Goal: Entertainment & Leisure: Consume media (video, audio)

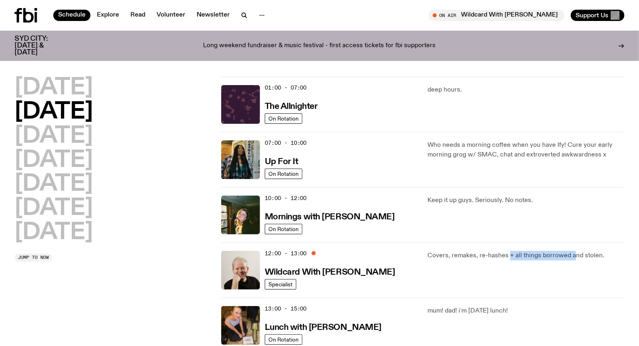
drag, startPoint x: 509, startPoint y: 256, endPoint x: 571, endPoint y: 255, distance: 61.4
click at [571, 255] on p "Covers, remakes, re-hashes + all things borrowed and stolen." at bounding box center [526, 256] width 197 height 10
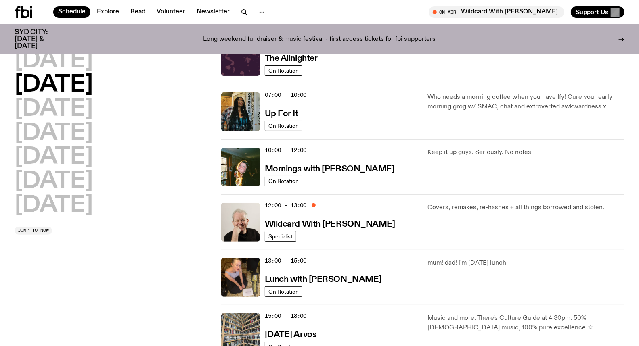
scroll to position [87, 0]
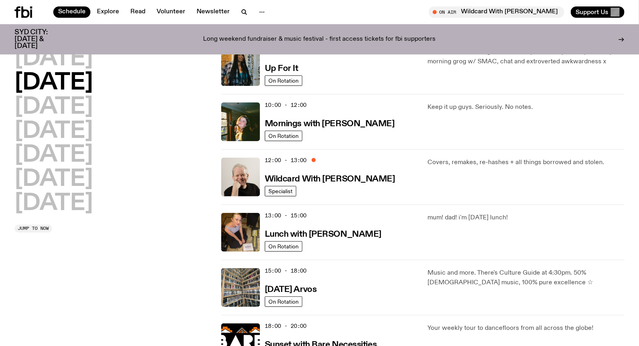
drag, startPoint x: 480, startPoint y: 216, endPoint x: 520, endPoint y: 216, distance: 40.0
click at [520, 216] on p "mum! dad! i'm [DATE] lunch!" at bounding box center [526, 218] width 197 height 10
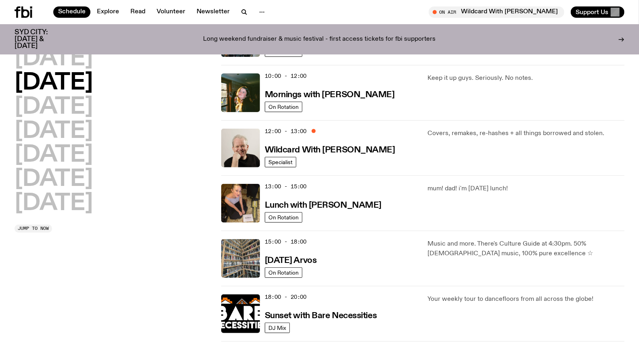
scroll to position [132, 0]
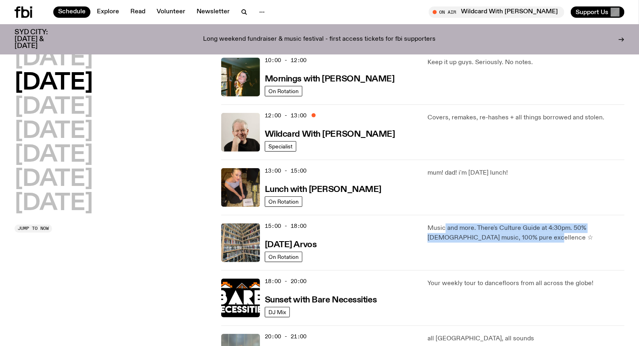
drag, startPoint x: 445, startPoint y: 231, endPoint x: 510, endPoint y: 239, distance: 66.0
click at [510, 239] on p "Music and more. There's Culture Guide at 4:30pm. 50% [DEMOGRAPHIC_DATA] music, …" at bounding box center [526, 233] width 197 height 19
drag, startPoint x: 431, startPoint y: 228, endPoint x: 537, endPoint y: 241, distance: 106.6
click at [537, 241] on p "Music and more. There's Culture Guide at 4:30pm. 50% [DEMOGRAPHIC_DATA] music, …" at bounding box center [526, 233] width 197 height 19
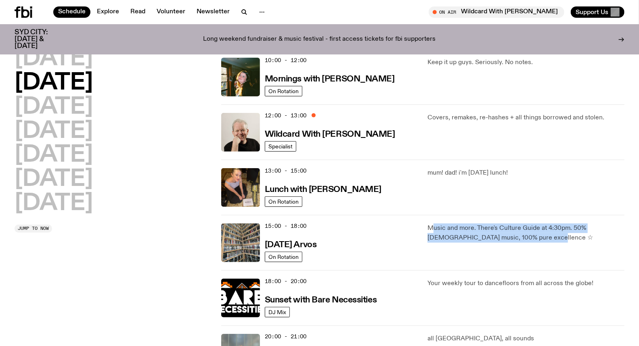
click at [537, 241] on p "Music and more. There's Culture Guide at 4:30pm. 50% [DEMOGRAPHIC_DATA] music, …" at bounding box center [526, 233] width 197 height 19
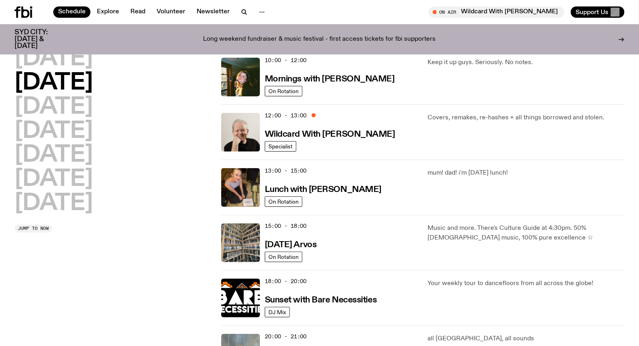
scroll to position [0, 0]
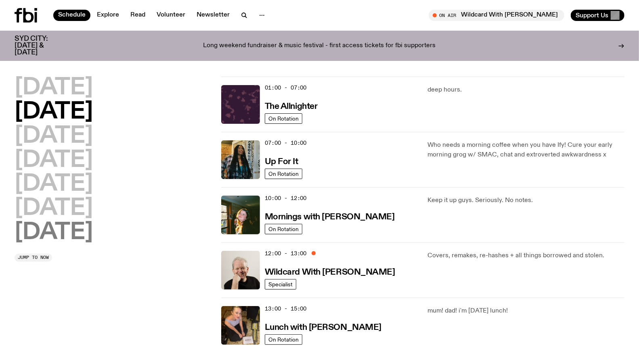
click at [61, 239] on h2 "[DATE]" at bounding box center [54, 233] width 78 height 23
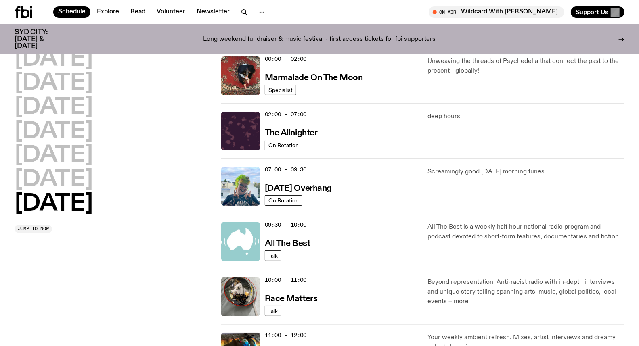
scroll to position [247, 0]
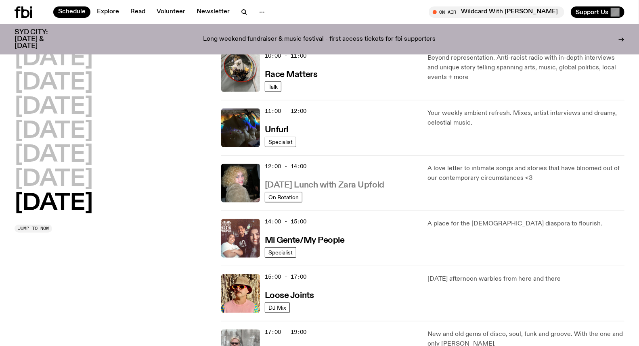
click at [337, 183] on h3 "Sunday Lunch with Zara Upfold" at bounding box center [325, 185] width 120 height 8
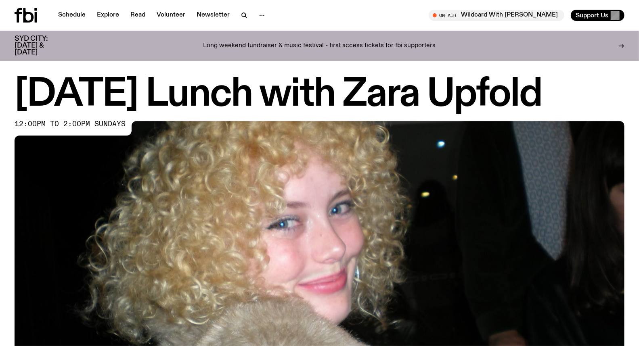
drag, startPoint x: 337, startPoint y: 183, endPoint x: 277, endPoint y: 194, distance: 60.7
click at [277, 194] on img at bounding box center [320, 292] width 610 height 343
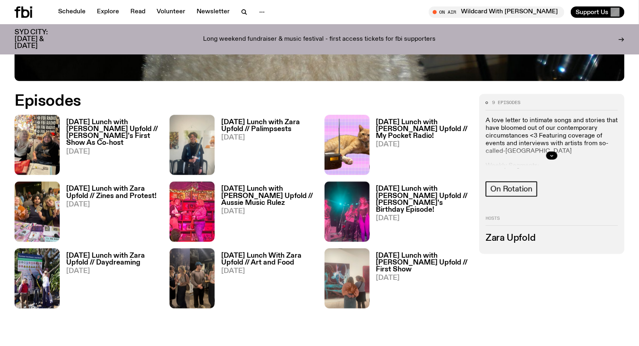
scroll to position [444, 0]
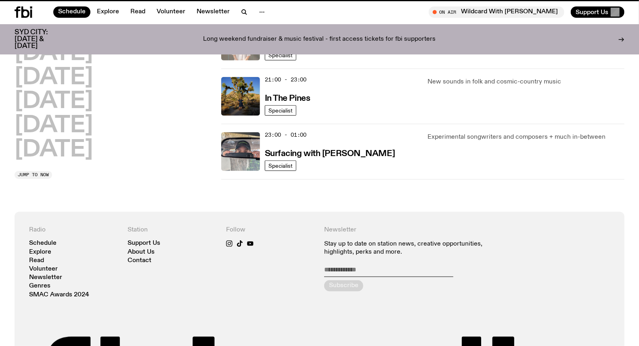
scroll to position [247, 0]
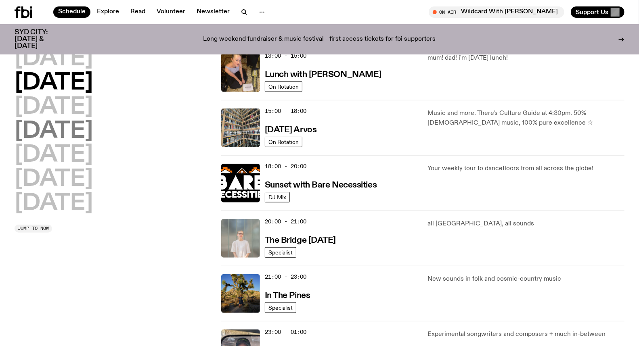
click at [69, 136] on h2 "[DATE]" at bounding box center [54, 131] width 78 height 23
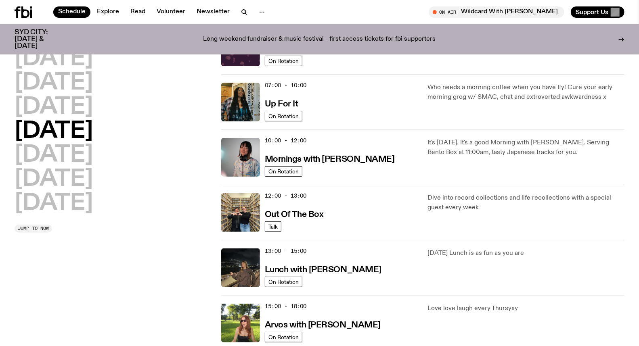
scroll to position [67, 0]
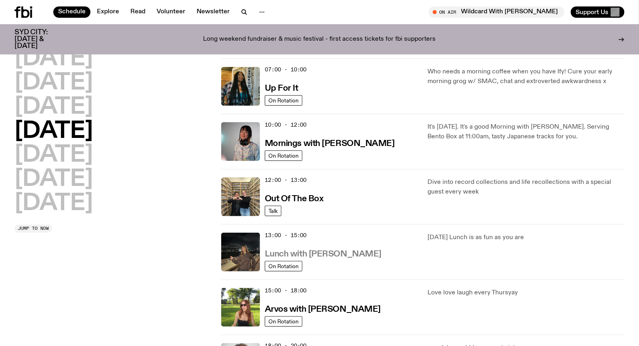
click at [323, 256] on h3 "Lunch with Izzy Page" at bounding box center [323, 254] width 117 height 8
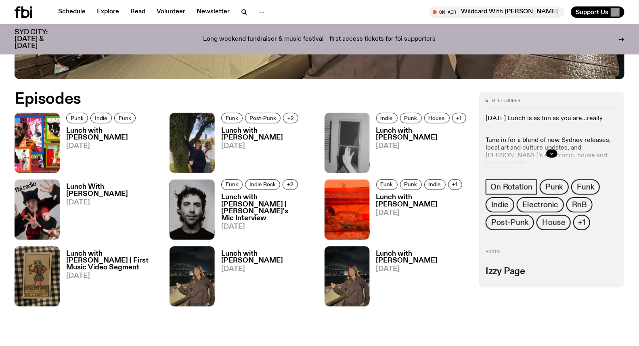
scroll to position [399, 0]
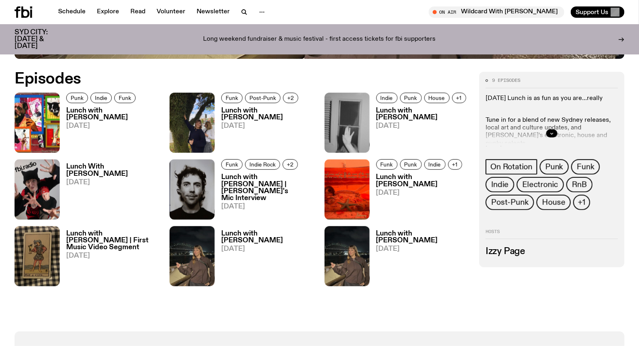
click at [262, 110] on h3 "Lunch with Izzy Page" at bounding box center [268, 114] width 94 height 14
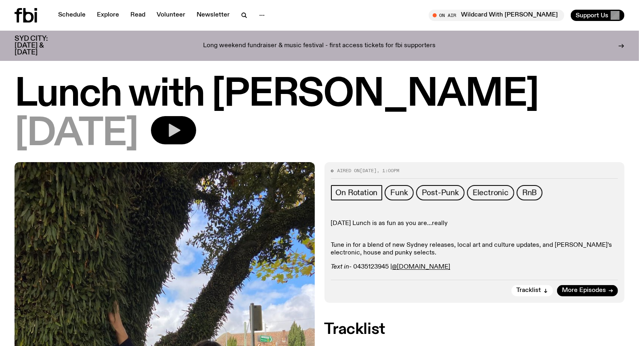
click at [180, 130] on icon "button" at bounding box center [175, 130] width 12 height 13
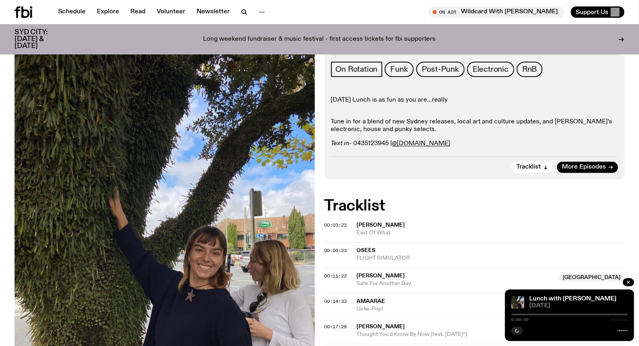
scroll to position [134, 0]
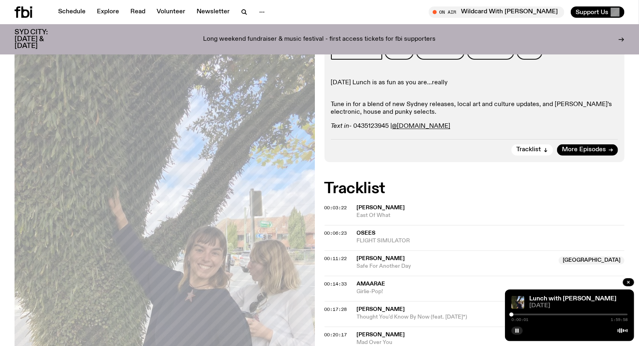
drag, startPoint x: 434, startPoint y: 190, endPoint x: 439, endPoint y: 221, distance: 31.0
click at [434, 190] on h2 "Tracklist" at bounding box center [475, 189] width 300 height 15
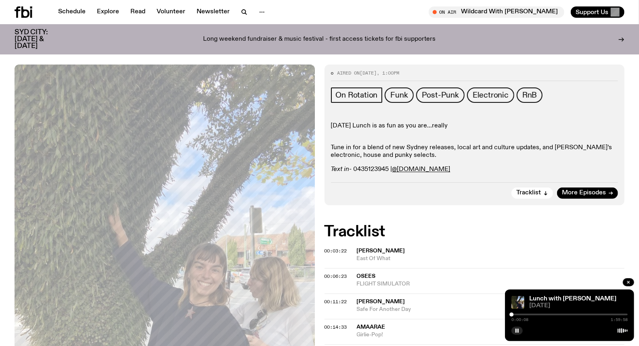
scroll to position [0, 0]
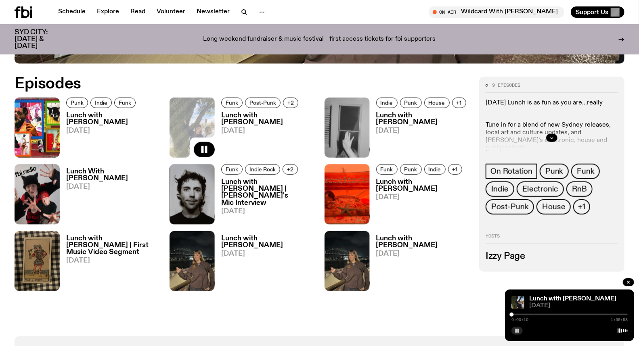
scroll to position [393, 0]
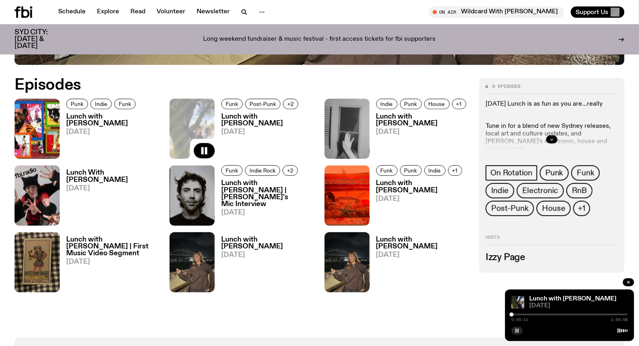
click at [517, 330] on icon "button" at bounding box center [517, 331] width 5 height 5
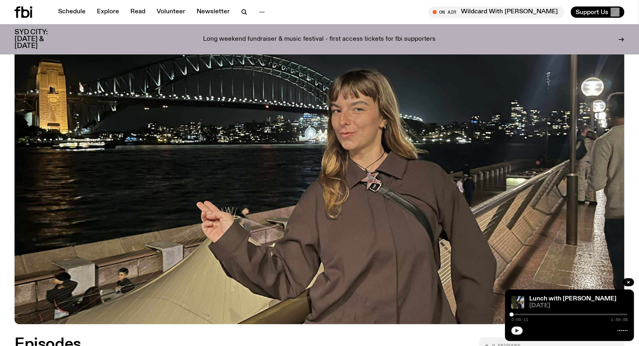
scroll to position [124, 0]
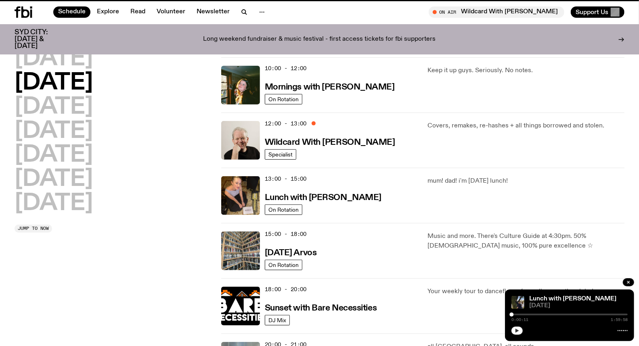
scroll to position [67, 0]
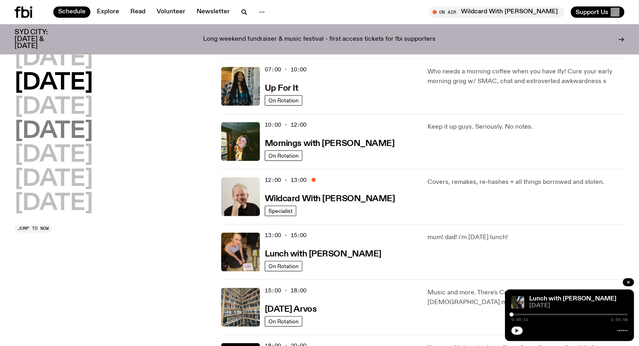
click at [70, 134] on h2 "[DATE]" at bounding box center [54, 131] width 78 height 23
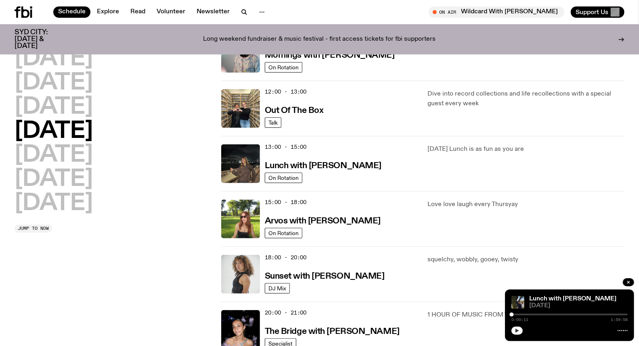
scroll to position [157, 0]
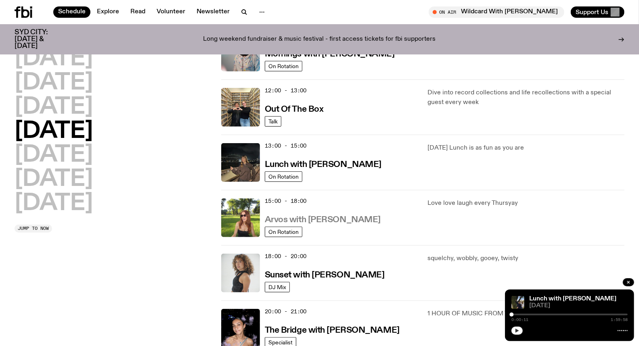
click at [334, 223] on h3 "Arvos with Lizzie Bowles" at bounding box center [323, 220] width 116 height 8
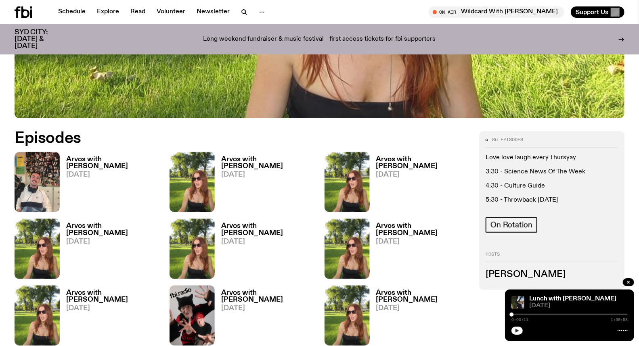
scroll to position [355, 0]
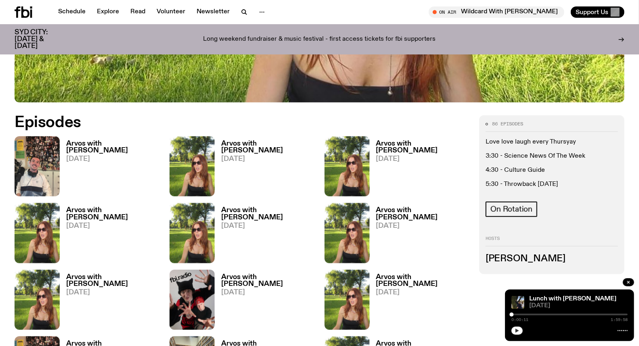
click at [251, 145] on h3 "Arvos with Lizzie Bowles" at bounding box center [268, 148] width 94 height 14
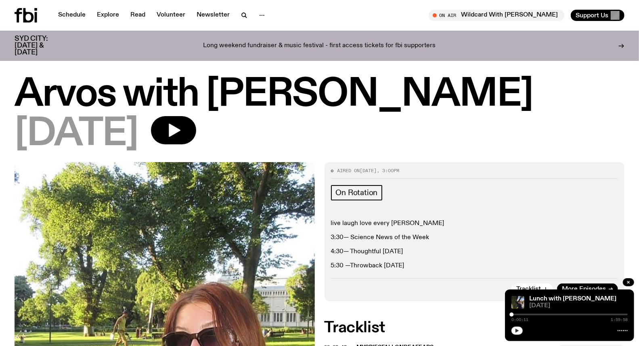
click at [518, 329] on icon "button" at bounding box center [517, 331] width 5 height 5
click at [515, 326] on div at bounding box center [570, 330] width 116 height 10
click at [182, 131] on icon "button" at bounding box center [174, 130] width 16 height 16
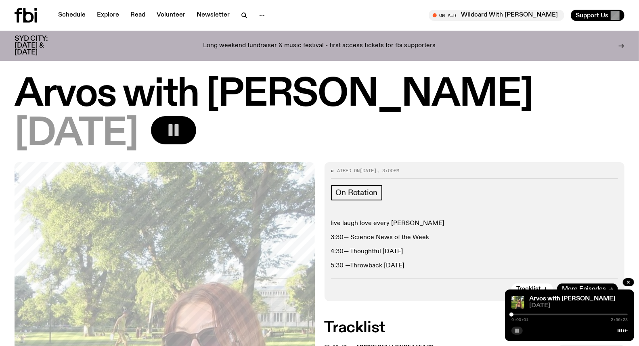
click at [513, 315] on div at bounding box center [512, 315] width 4 height 4
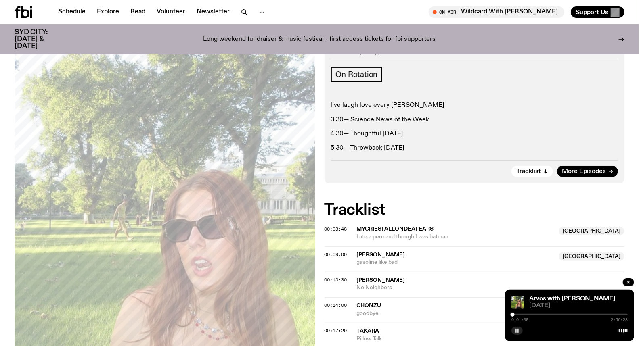
scroll to position [175, 0]
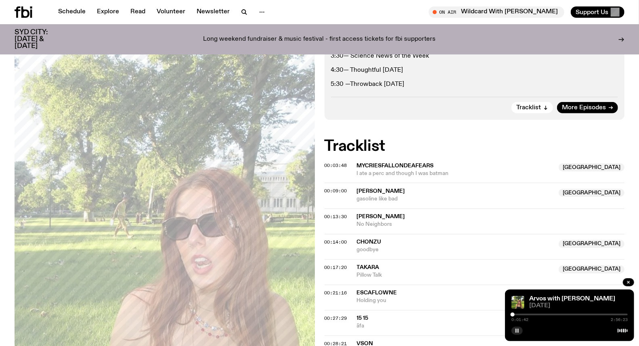
click at [519, 332] on icon "button" at bounding box center [517, 331] width 5 height 5
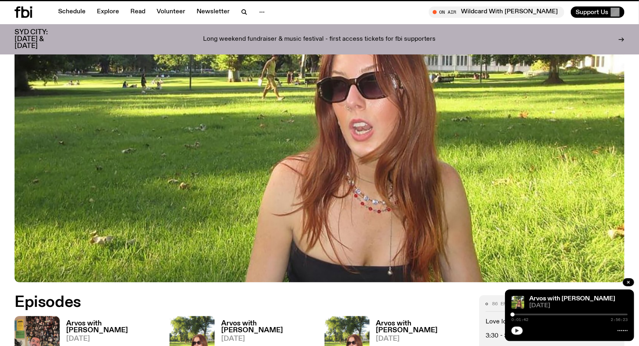
scroll to position [355, 0]
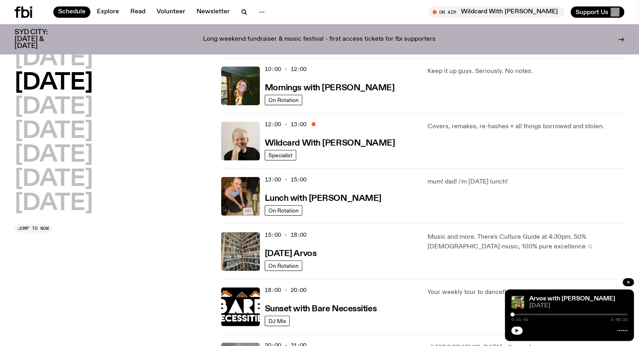
scroll to position [67, 0]
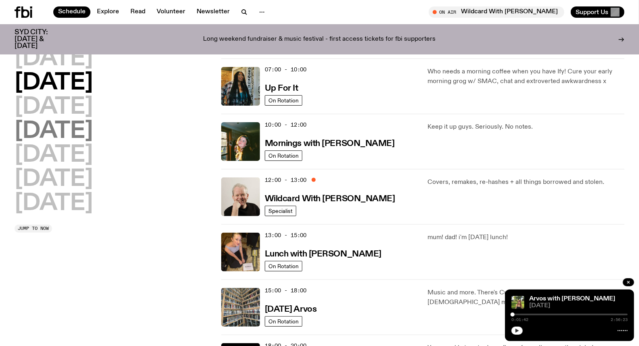
click at [92, 141] on h2 "[DATE]" at bounding box center [54, 131] width 78 height 23
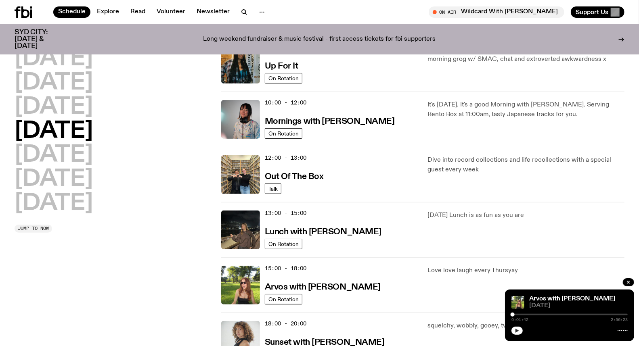
scroll to position [112, 0]
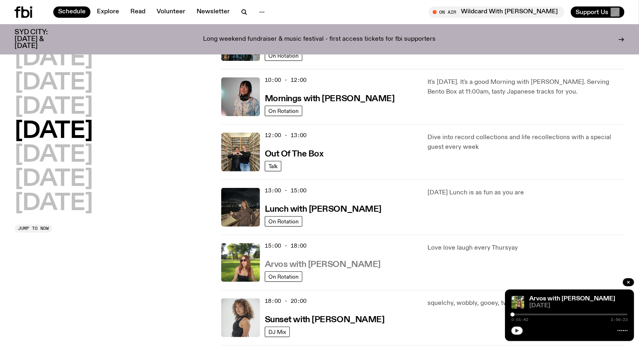
click at [321, 262] on h3 "Arvos with Lizzie Bowles" at bounding box center [323, 265] width 116 height 8
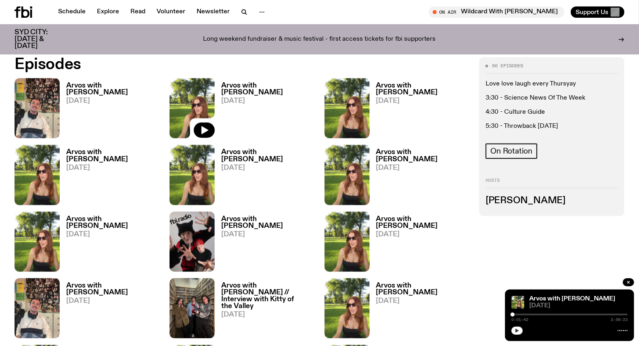
scroll to position [308, 0]
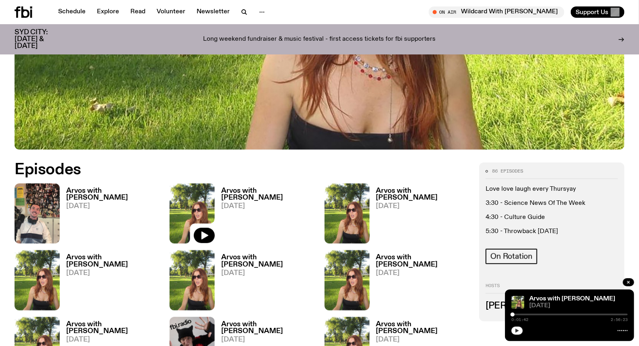
click at [246, 190] on h3 "Arvos with Lizzie Bowles" at bounding box center [268, 195] width 94 height 14
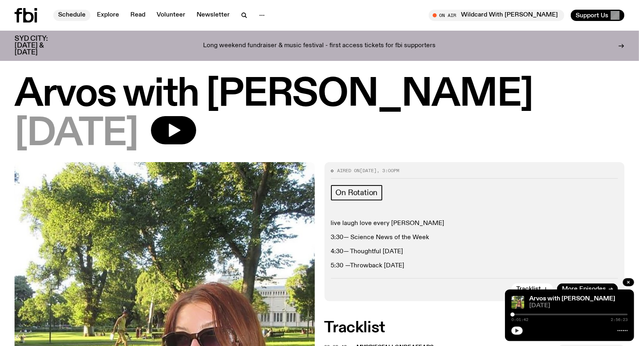
click at [69, 14] on link "Schedule" at bounding box center [71, 15] width 37 height 11
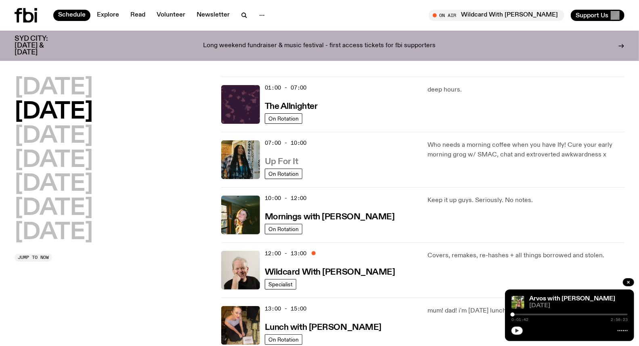
click at [292, 161] on h3 "Up For It" at bounding box center [282, 162] width 34 height 8
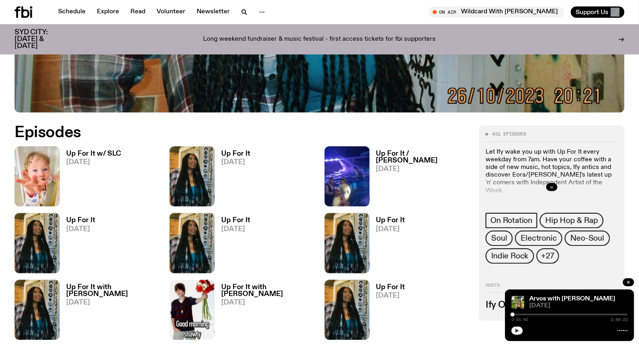
scroll to position [400, 0]
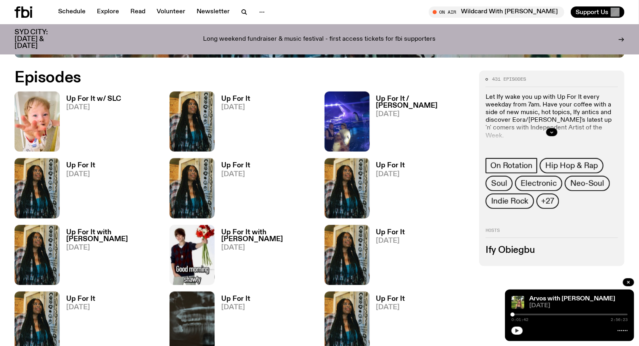
click at [390, 164] on h3 "Up For It" at bounding box center [390, 165] width 29 height 7
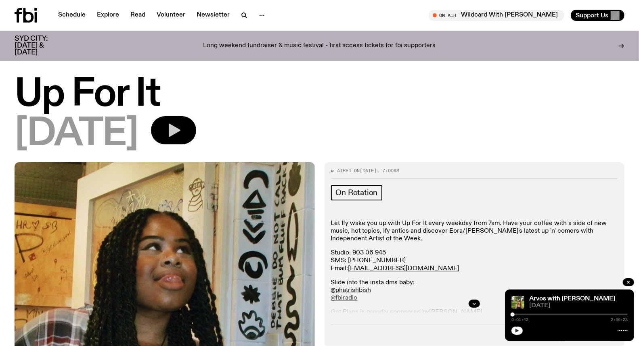
click at [196, 135] on button "button" at bounding box center [173, 130] width 45 height 28
click at [517, 332] on icon "button" at bounding box center [517, 331] width 5 height 5
click at [518, 330] on icon "button" at bounding box center [517, 331] width 5 height 5
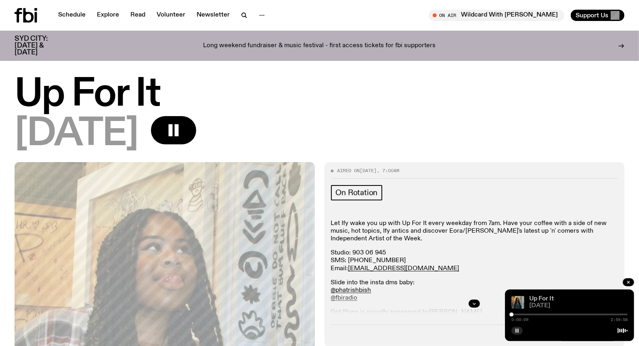
drag, startPoint x: 535, startPoint y: 268, endPoint x: 533, endPoint y: 297, distance: 29.6
click at [518, 333] on icon "button" at bounding box center [517, 331] width 5 height 5
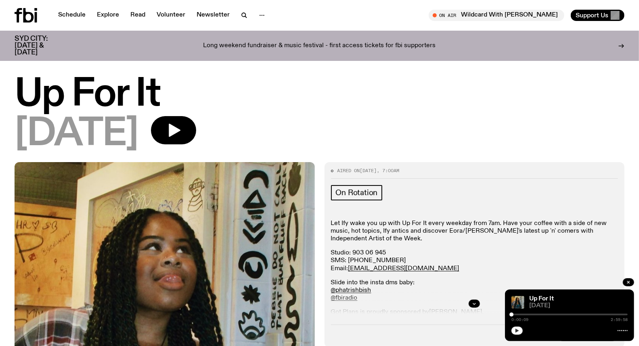
click at [521, 334] on button "button" at bounding box center [517, 331] width 11 height 8
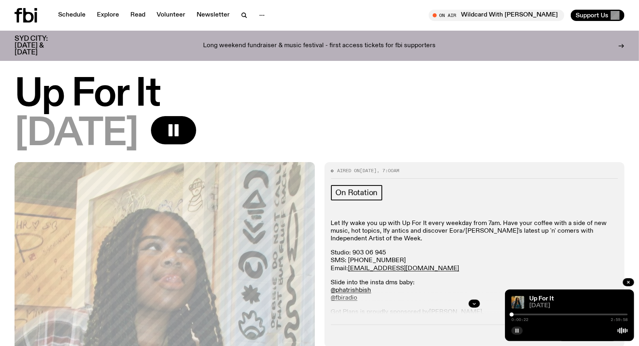
click at [517, 332] on icon "button" at bounding box center [517, 331] width 5 height 5
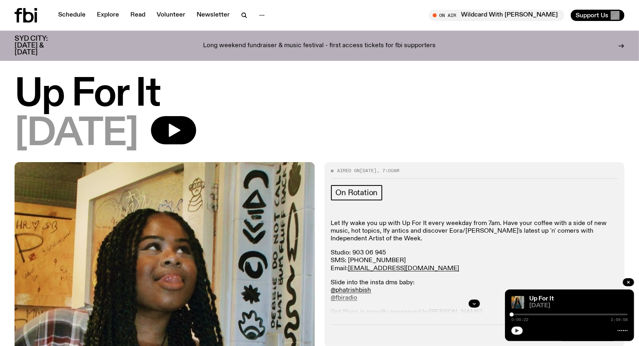
click at [517, 332] on icon "button" at bounding box center [518, 331] width 4 height 4
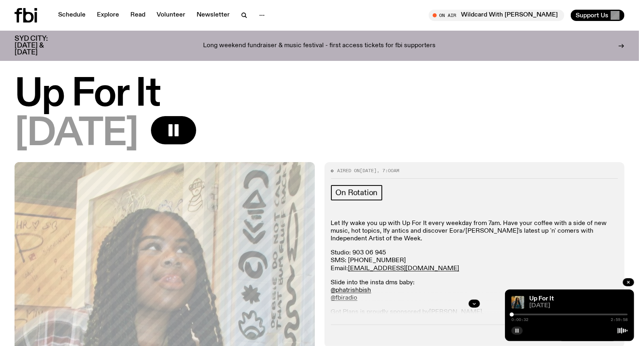
click at [519, 314] on div "0:00:32 2:59:58" at bounding box center [570, 318] width 116 height 10
click at [523, 316] on div at bounding box center [570, 315] width 116 height 2
click at [535, 316] on div at bounding box center [570, 315] width 116 height 2
click at [542, 315] on div at bounding box center [570, 315] width 116 height 2
click at [539, 314] on div at bounding box center [484, 315] width 116 height 2
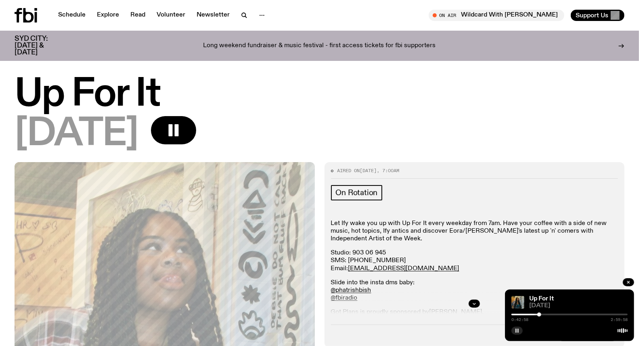
click at [550, 315] on div at bounding box center [570, 315] width 116 height 2
click at [556, 315] on div at bounding box center [570, 315] width 116 height 2
click at [562, 315] on div at bounding box center [570, 315] width 116 height 2
click at [563, 315] on div at bounding box center [562, 315] width 4 height 4
click at [564, 315] on div at bounding box center [564, 315] width 4 height 4
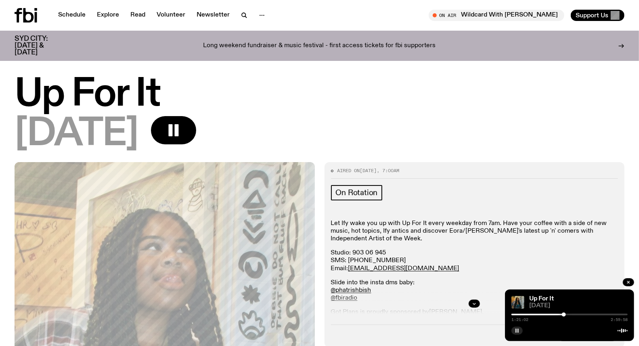
click at [563, 315] on div at bounding box center [564, 315] width 4 height 4
click at [564, 315] on div at bounding box center [564, 315] width 4 height 4
click at [563, 315] on div at bounding box center [563, 315] width 4 height 4
click at [567, 315] on div at bounding box center [570, 315] width 116 height 2
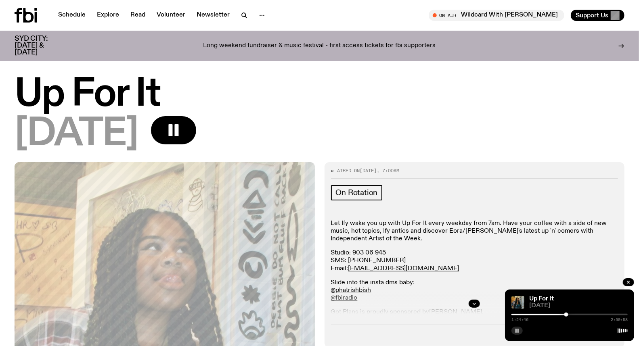
click at [582, 314] on div "1:24:46 2:59:58" at bounding box center [570, 318] width 116 height 10
click at [578, 315] on div at bounding box center [570, 315] width 116 height 2
click at [572, 315] on div at bounding box center [520, 315] width 116 height 2
click at [564, 314] on div at bounding box center [513, 315] width 116 height 2
click at [559, 315] on div at bounding box center [506, 315] width 116 height 2
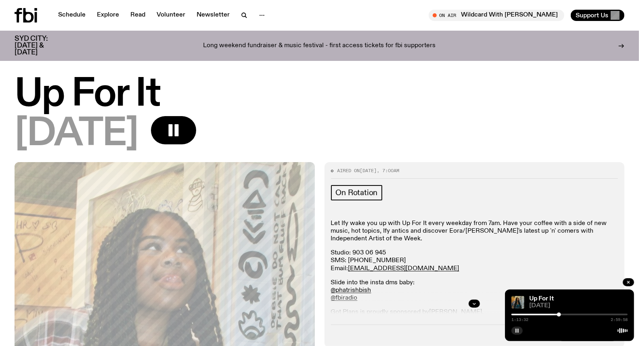
click at [556, 315] on div at bounding box center [501, 315] width 116 height 2
click at [561, 315] on div at bounding box center [570, 315] width 116 height 2
click at [564, 315] on div at bounding box center [570, 315] width 116 height 2
click at [568, 314] on div at bounding box center [570, 315] width 116 height 2
click at [572, 314] on div at bounding box center [570, 315] width 116 height 2
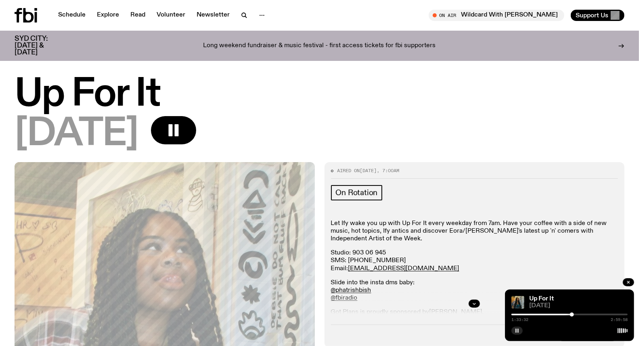
click at [518, 330] on rect "button" at bounding box center [518, 331] width 1 height 4
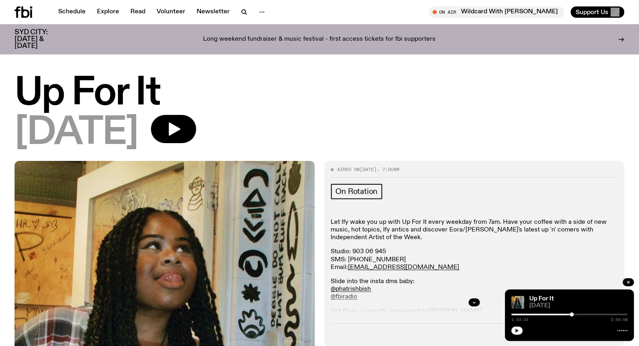
scroll to position [86, 0]
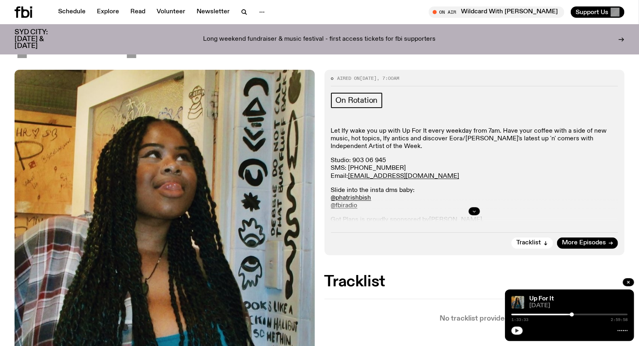
click at [470, 211] on button "button" at bounding box center [474, 212] width 11 height 8
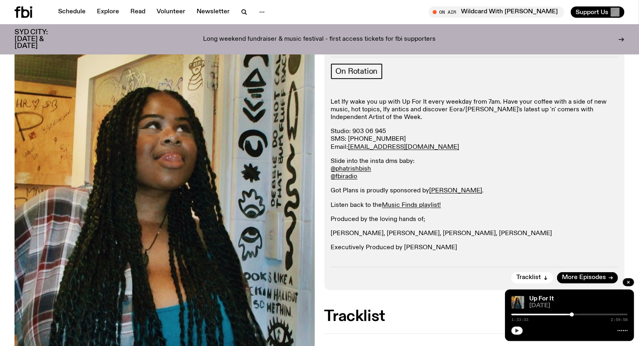
scroll to position [131, 0]
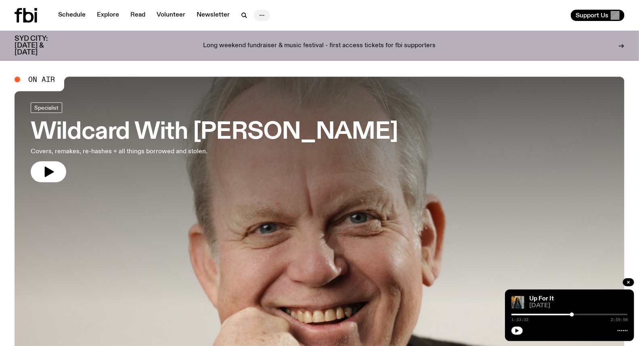
click at [258, 14] on icon "button" at bounding box center [262, 15] width 10 height 10
click at [71, 17] on link "Schedule" at bounding box center [71, 15] width 37 height 11
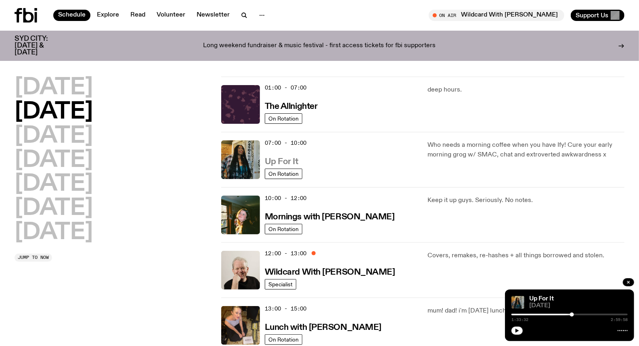
click at [280, 162] on h3 "Up For It" at bounding box center [282, 162] width 34 height 8
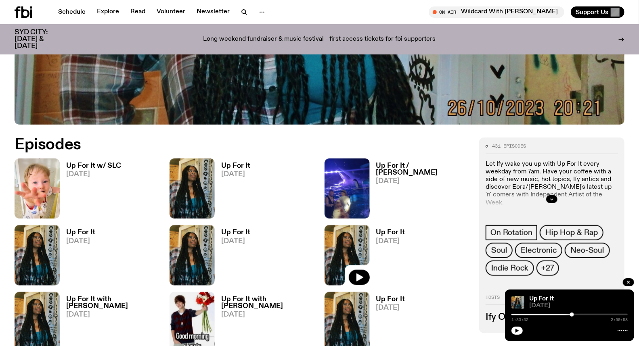
scroll to position [354, 0]
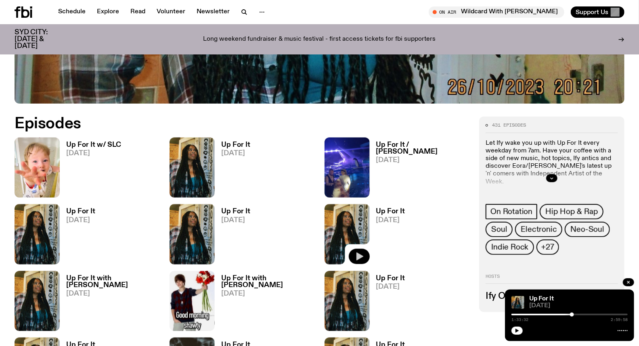
click at [362, 258] on icon "button" at bounding box center [360, 257] width 10 height 10
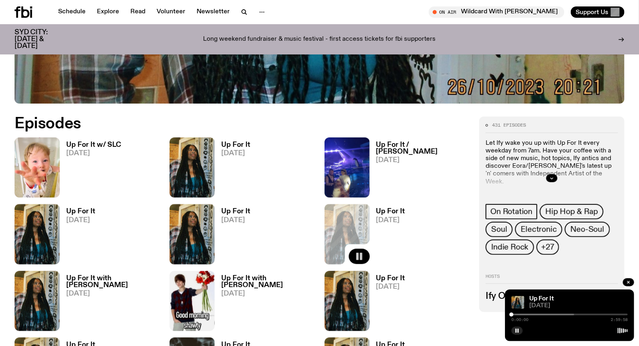
drag, startPoint x: 571, startPoint y: 315, endPoint x: 516, endPoint y: 342, distance: 61.6
click at [513, 314] on div at bounding box center [512, 315] width 4 height 4
click at [516, 315] on div at bounding box center [570, 315] width 116 height 2
click at [519, 313] on div "0:06:04 2:59:58" at bounding box center [570, 318] width 116 height 10
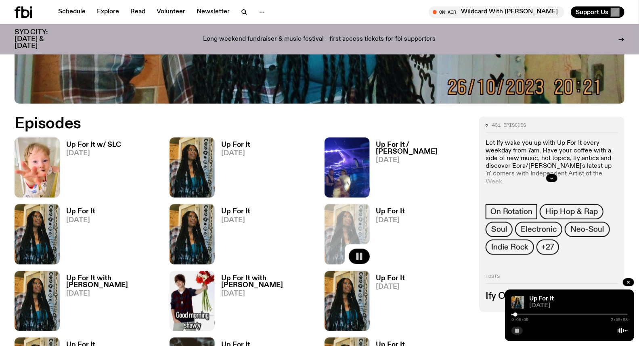
click at [519, 315] on div at bounding box center [570, 315] width 116 height 2
click at [523, 315] on div at bounding box center [570, 315] width 116 height 2
click at [524, 315] on div at bounding box center [523, 315] width 4 height 4
click at [518, 333] on rect "button" at bounding box center [518, 331] width 1 height 4
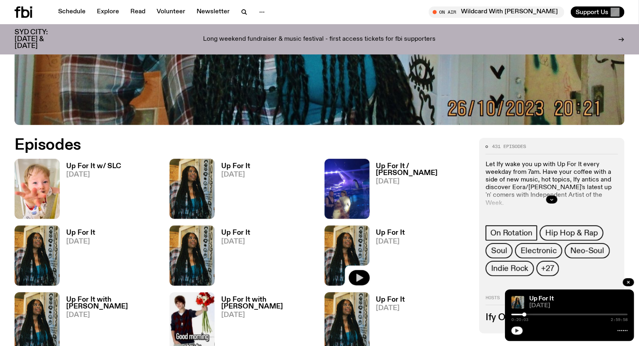
scroll to position [356, 0]
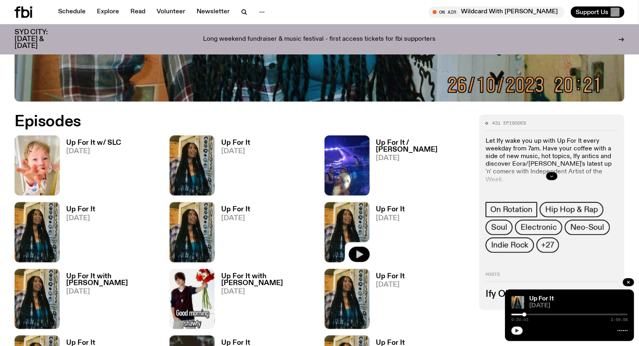
click at [552, 174] on icon "button" at bounding box center [552, 176] width 5 height 5
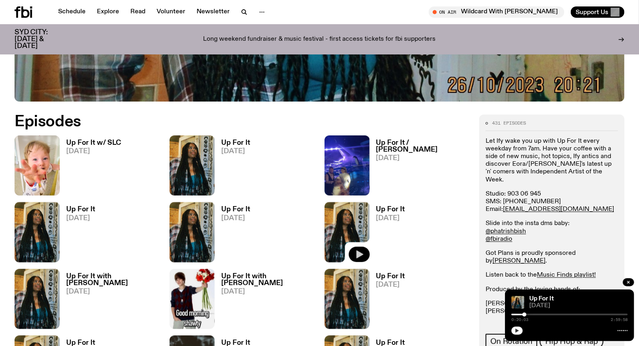
scroll to position [401, 0]
